Goal: Task Accomplishment & Management: Complete application form

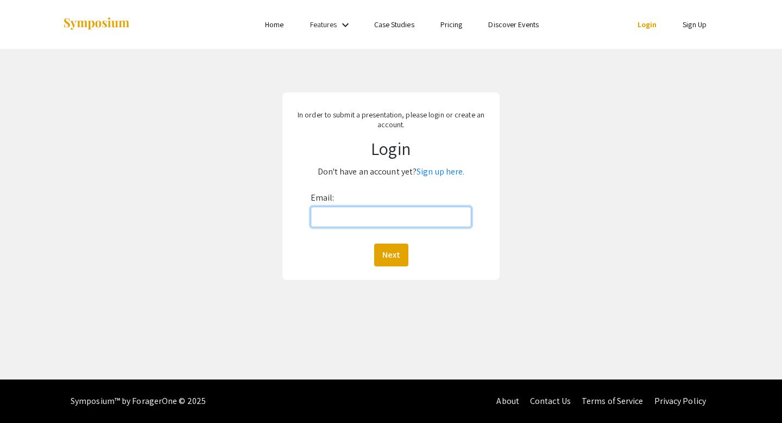
click at [417, 215] on input "Email:" at bounding box center [391, 216] width 161 height 21
type input "[EMAIL_ADDRESS][DOMAIN_NAME]"
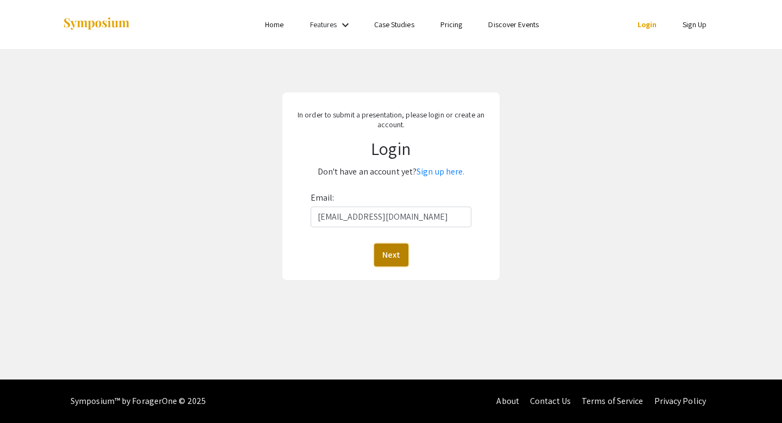
click at [400, 257] on button "Next" at bounding box center [391, 254] width 34 height 23
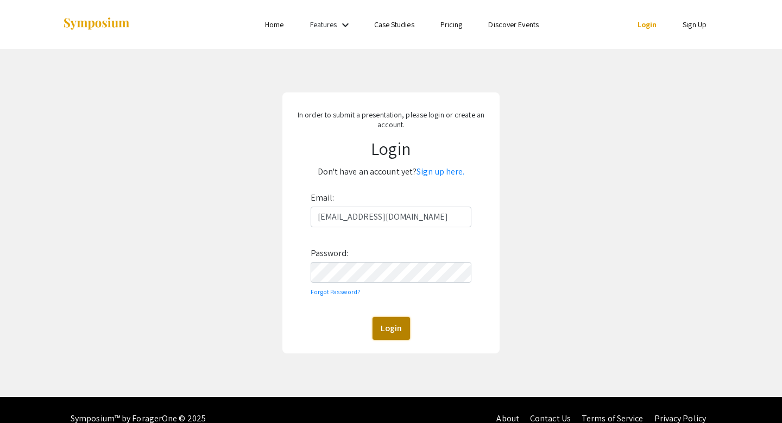
click at [397, 322] on button "Login" at bounding box center [391, 328] width 37 height 23
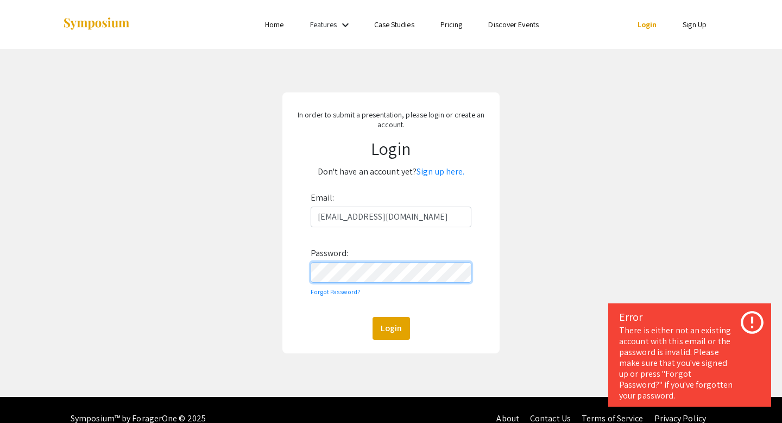
click at [305, 274] on form "Email: y4sun@student.bridgew.edu Password: Forgot Password? Login" at bounding box center [391, 264] width 202 height 151
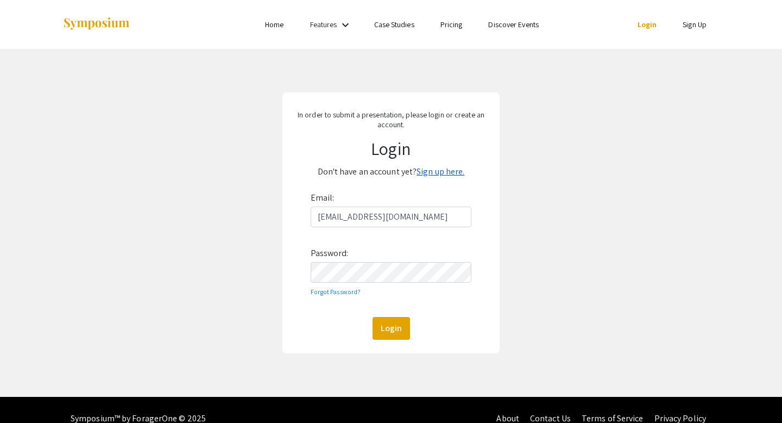
click at [441, 171] on link "Sign up here." at bounding box center [441, 171] width 48 height 11
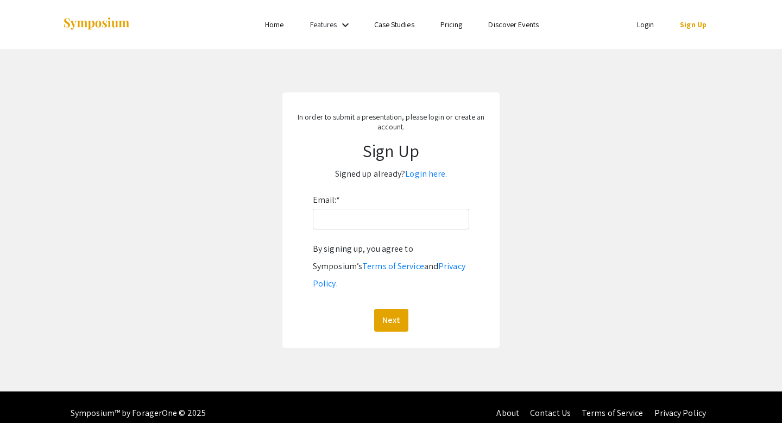
click at [390, 240] on div "Email: * By signing up, you agree to Symposium’s Terms of Service and Privacy P…" at bounding box center [391, 261] width 156 height 140
click at [391, 220] on input "Email: *" at bounding box center [391, 219] width 156 height 21
type input "[EMAIL_ADDRESS][DOMAIN_NAME]"
click at [398, 309] on button "Next" at bounding box center [391, 320] width 34 height 23
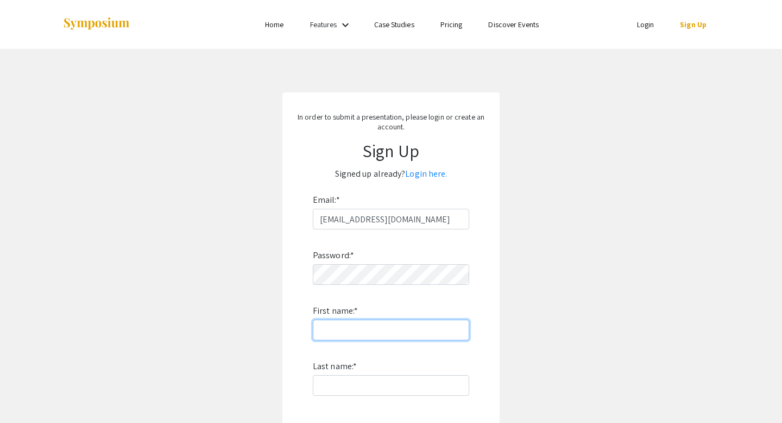
type input "[PERSON_NAME]"
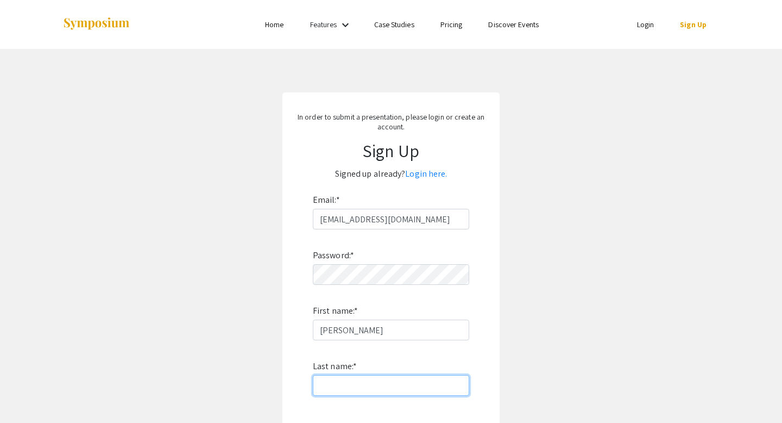
type input "Sun"
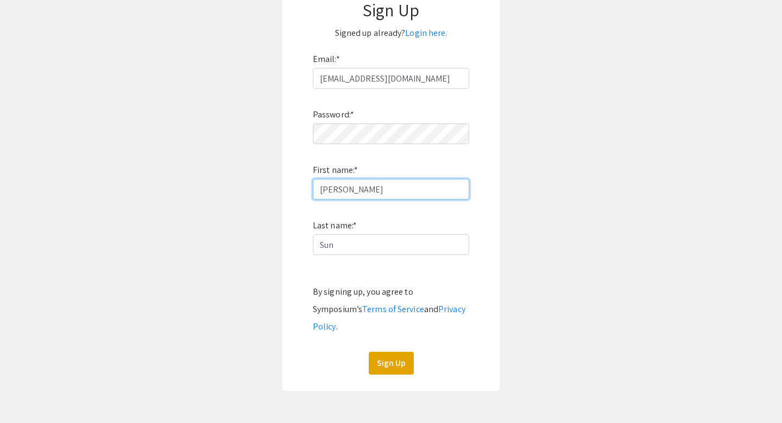
scroll to position [160, 0]
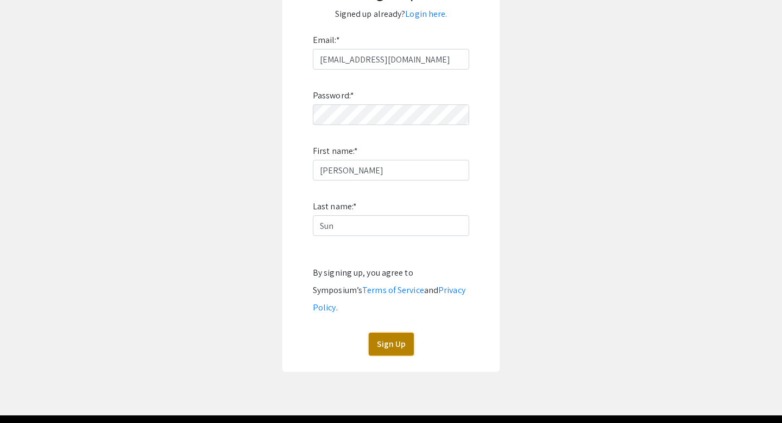
click at [391, 337] on button "Sign Up" at bounding box center [391, 344] width 45 height 23
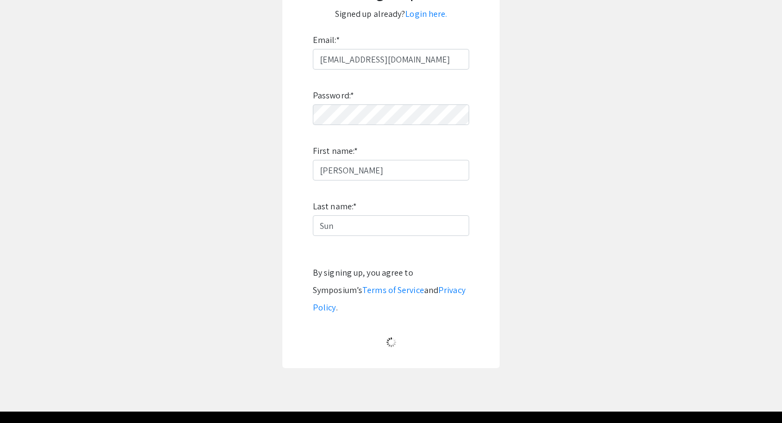
scroll to position [0, 0]
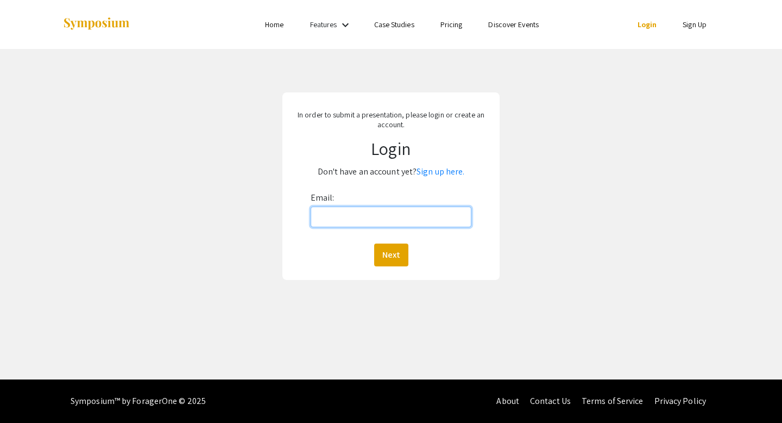
click at [389, 208] on input "Email:" at bounding box center [391, 216] width 161 height 21
type input "[EMAIL_ADDRESS][DOMAIN_NAME]"
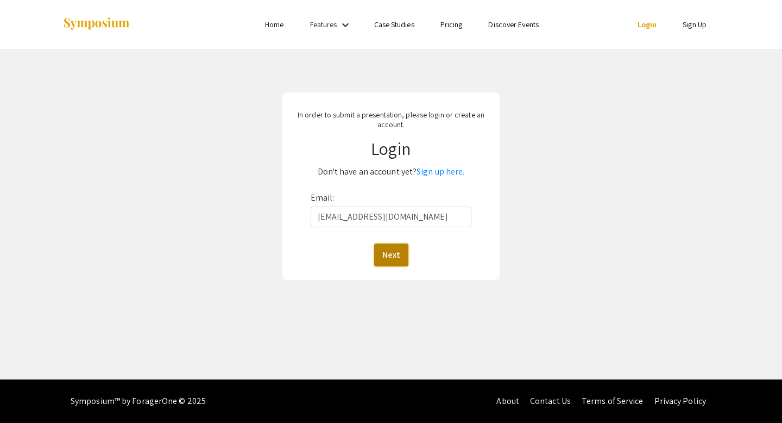
click at [395, 250] on button "Next" at bounding box center [391, 254] width 34 height 23
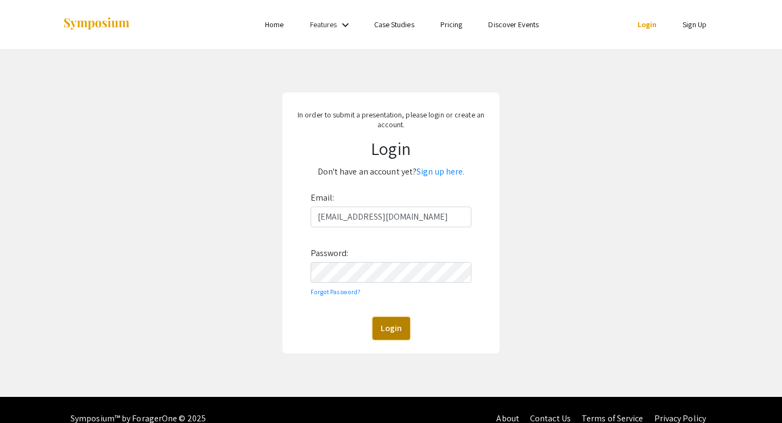
click at [397, 324] on button "Login" at bounding box center [391, 328] width 37 height 23
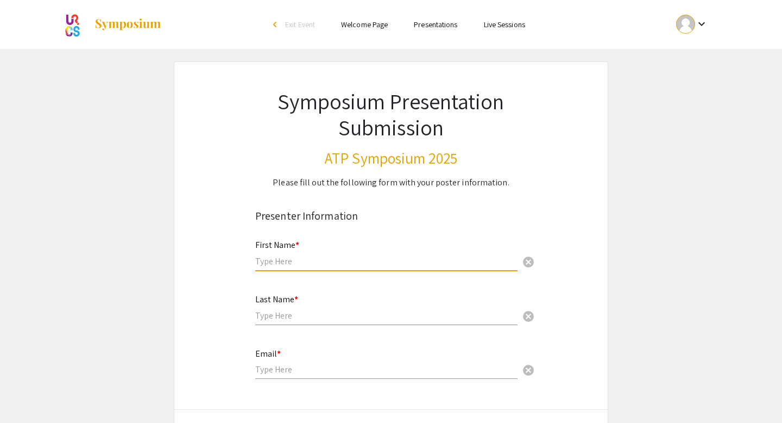
click at [334, 266] on input "text" at bounding box center [386, 260] width 262 height 11
type input "[PERSON_NAME]"
type input "Sun"
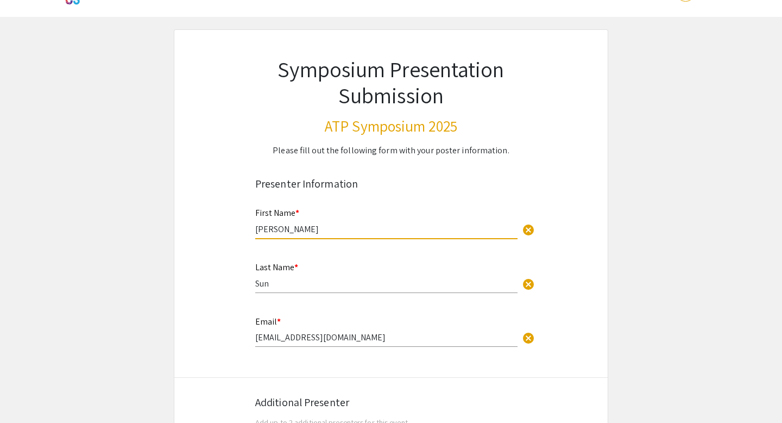
scroll to position [77, 0]
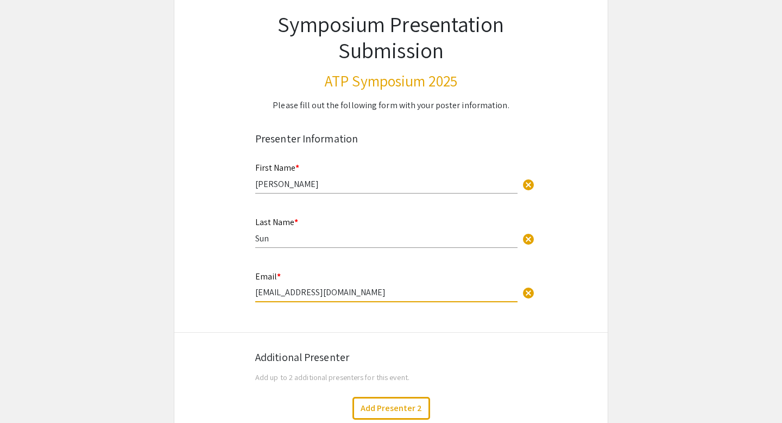
drag, startPoint x: 340, startPoint y: 295, endPoint x: 191, endPoint y: 294, distance: 149.4
type input "Y"
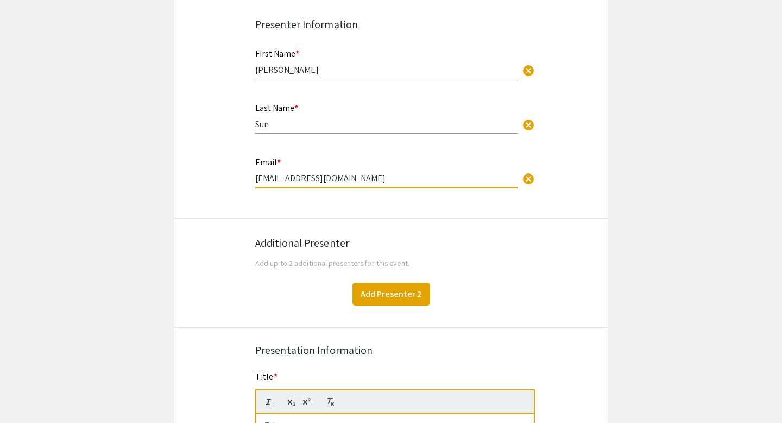
type input "[EMAIL_ADDRESS][DOMAIN_NAME]"
click at [398, 294] on button "Add Presenter 2" at bounding box center [392, 294] width 78 height 23
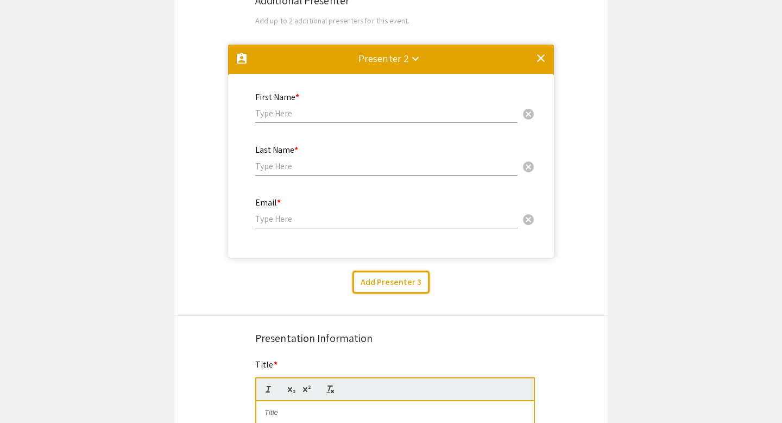
scroll to position [430, 0]
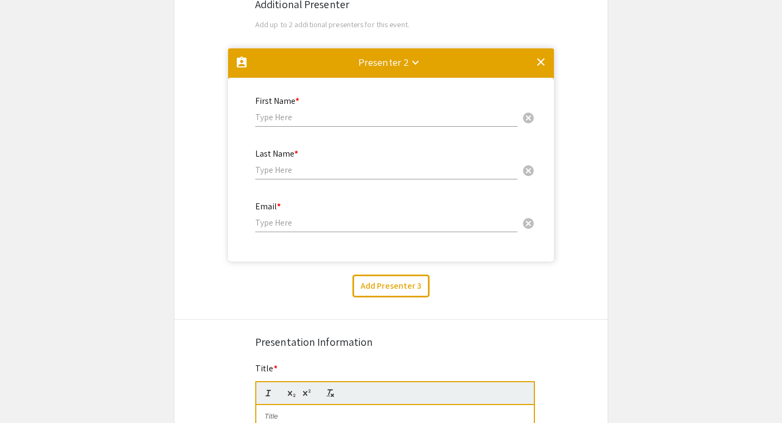
click at [543, 64] on mat-icon "clear" at bounding box center [541, 61] width 13 height 13
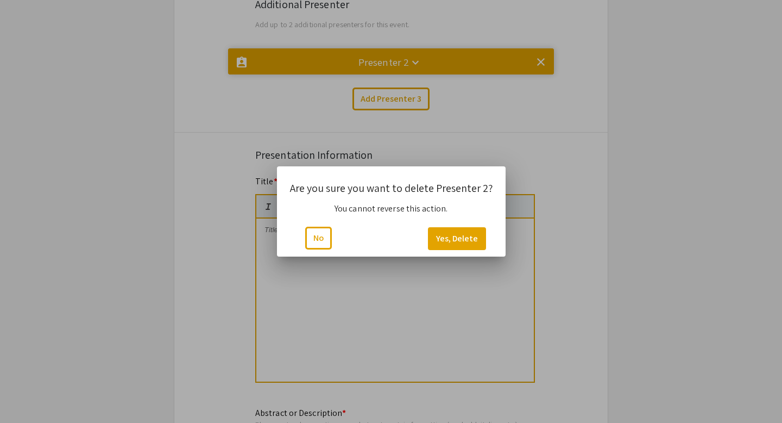
scroll to position [0, 0]
click at [450, 241] on button "Yes, Delete" at bounding box center [457, 238] width 58 height 23
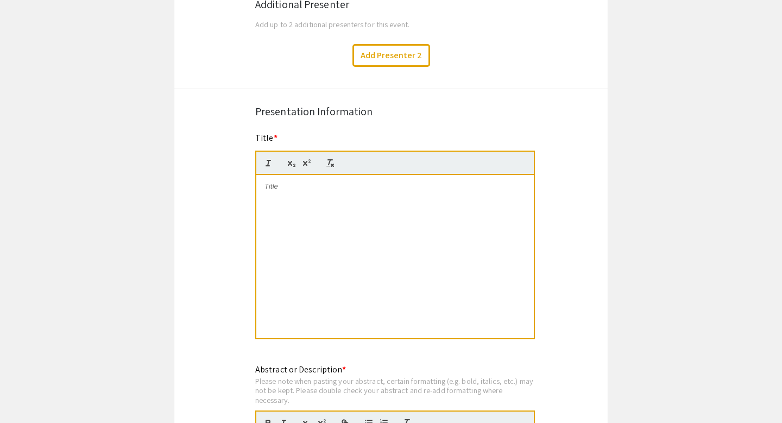
click at [352, 194] on div at bounding box center [395, 256] width 278 height 163
click at [265, 187] on span "“From Theory to Practice: A Data-Driven Survey Study of CUBEs”" at bounding box center [369, 186] width 208 height 8
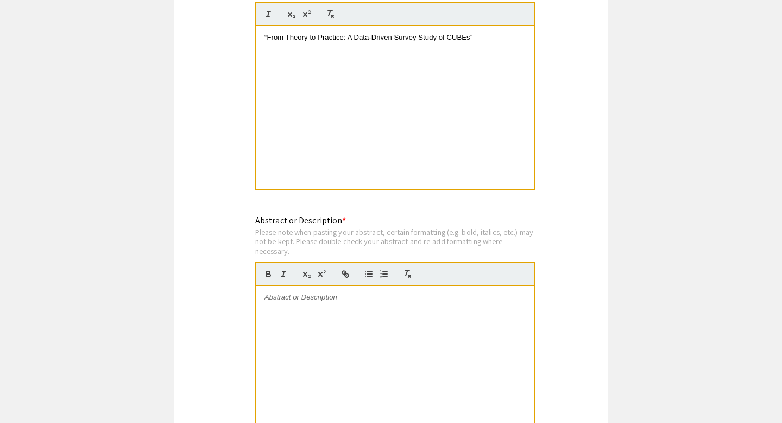
scroll to position [579, 0]
click at [324, 308] on div at bounding box center [395, 366] width 278 height 163
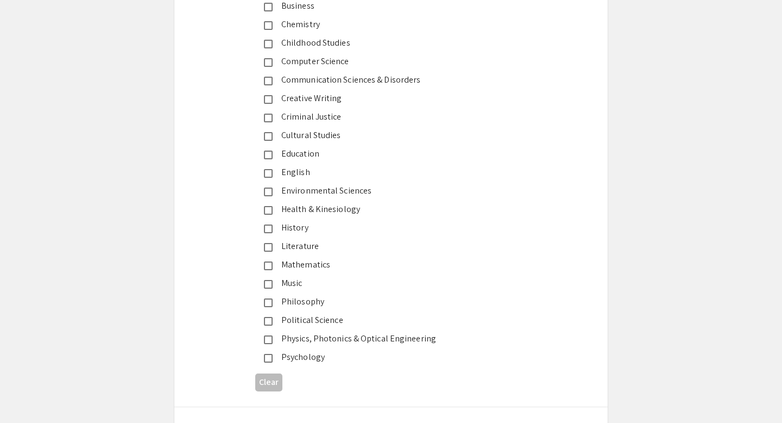
scroll to position [1219, 0]
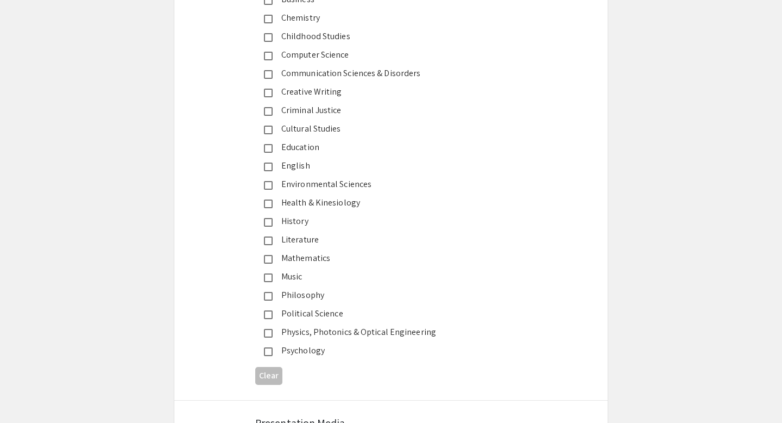
click at [271, 260] on mat-pseudo-checkbox at bounding box center [268, 259] width 9 height 9
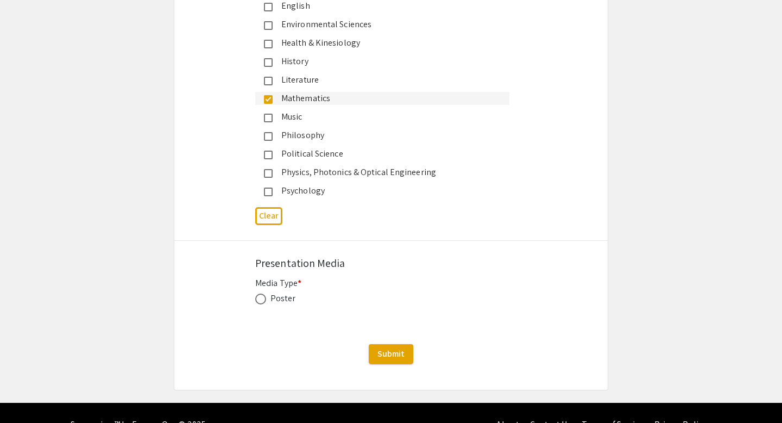
scroll to position [1393, 0]
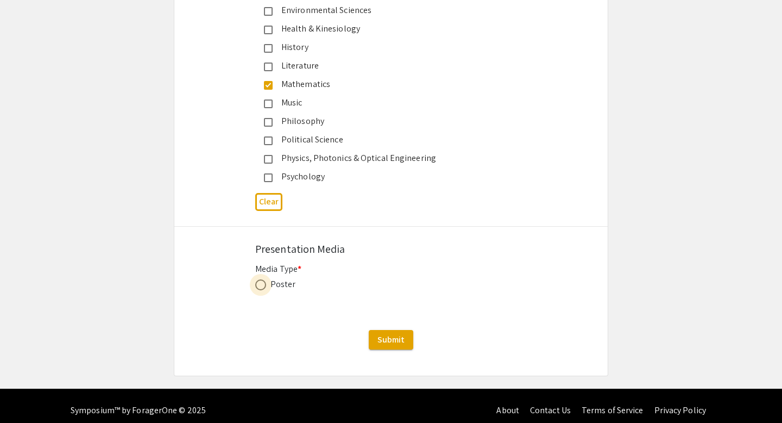
click at [266, 284] on label at bounding box center [262, 284] width 15 height 11
click at [266, 284] on input "radio" at bounding box center [260, 284] width 11 height 11
radio input "true"
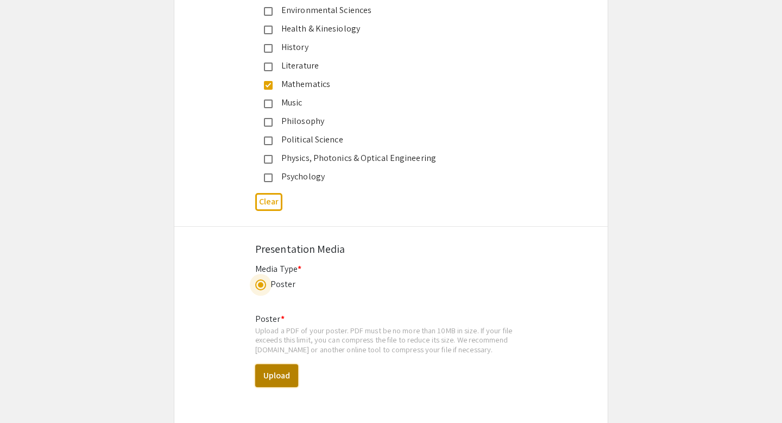
click at [284, 369] on button "Upload" at bounding box center [276, 375] width 43 height 23
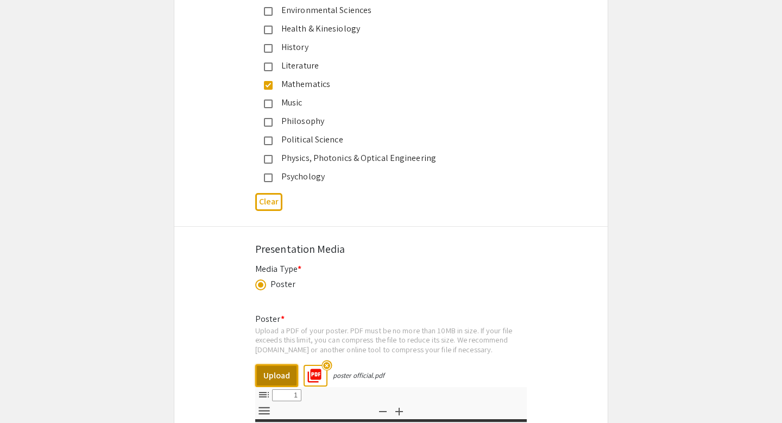
select select "custom"
type input "0"
select select "custom"
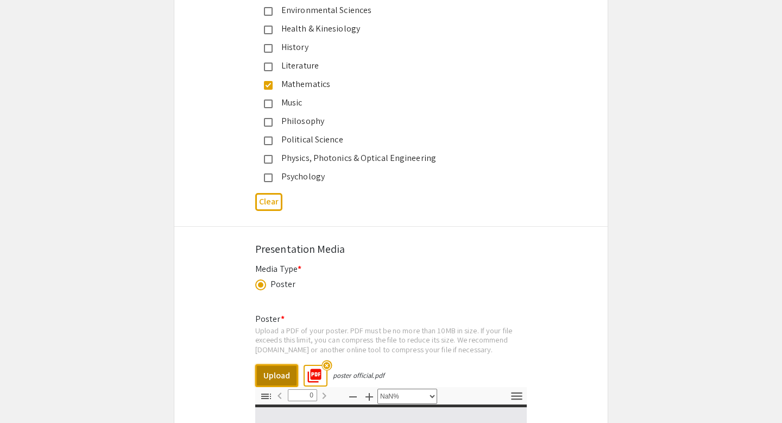
type input "1"
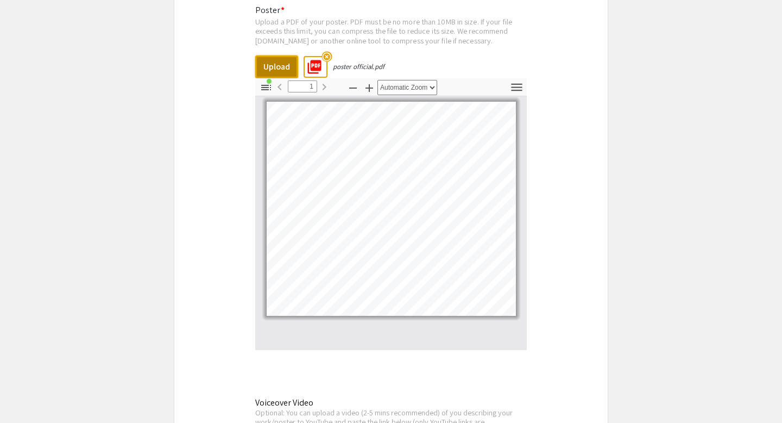
scroll to position [1703, 0]
select select "custom"
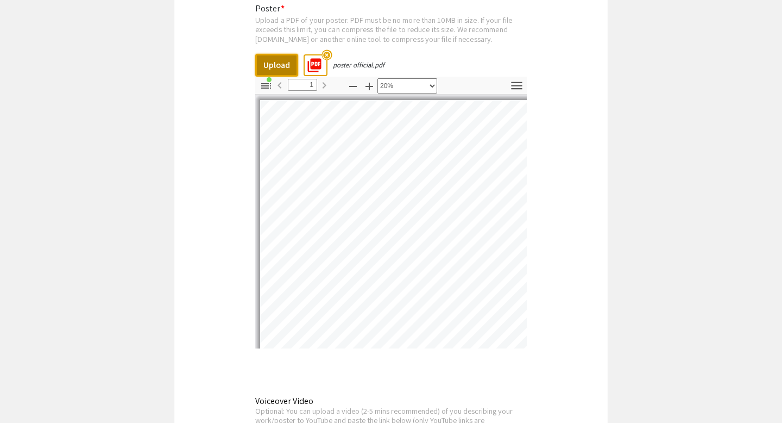
scroll to position [109, 154]
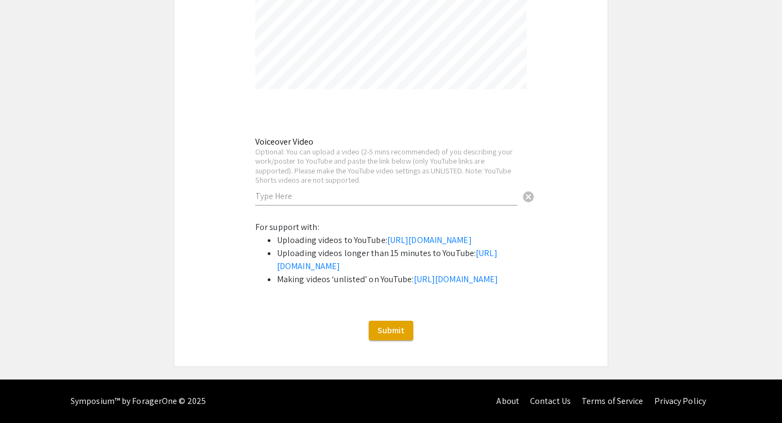
scroll to position [1978, 0]
drag, startPoint x: 257, startPoint y: 127, endPoint x: 315, endPoint y: 129, distance: 57.6
click at [315, 129] on div "Voiceover Video Optional: You can upload a video (2-5 mins recommended) of you …" at bounding box center [386, 165] width 262 height 79
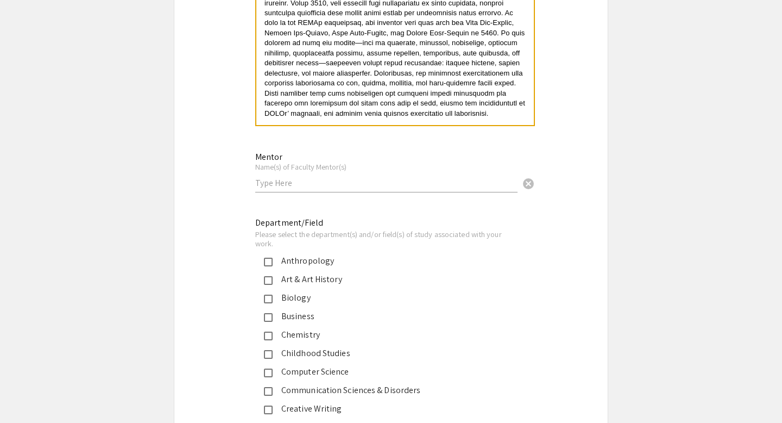
scroll to position [901, 0]
click at [317, 186] on input "text" at bounding box center [386, 183] width 262 height 11
type input "Yu, [PERSON_NAME]"
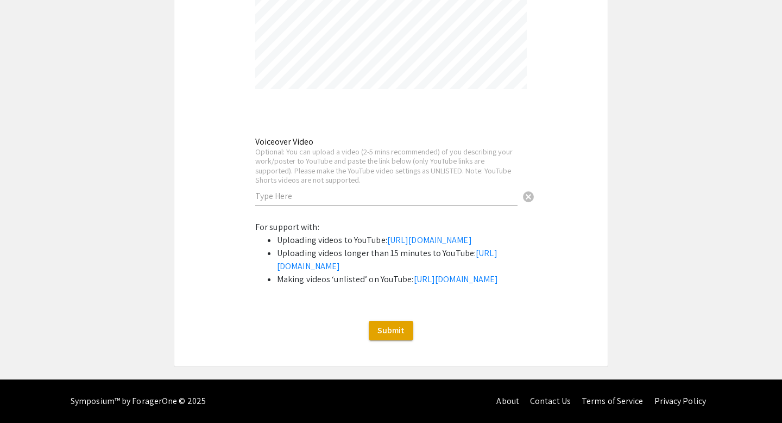
scroll to position [2030, 0]
click at [394, 327] on span "Submit" at bounding box center [391, 329] width 27 height 11
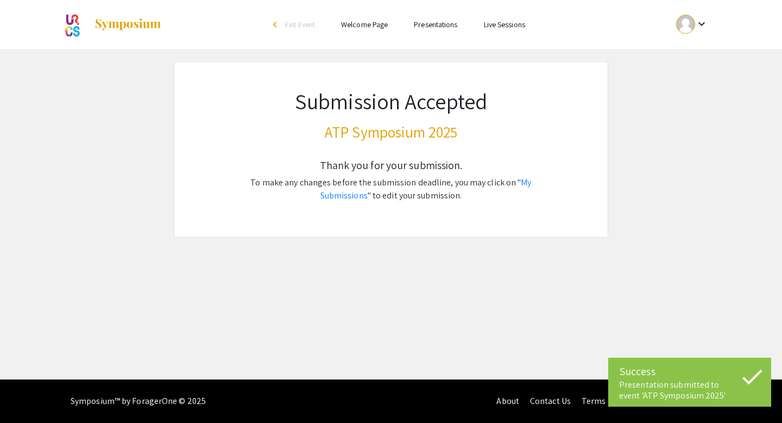
scroll to position [0, 0]
